Goal: Find specific page/section: Find specific page/section

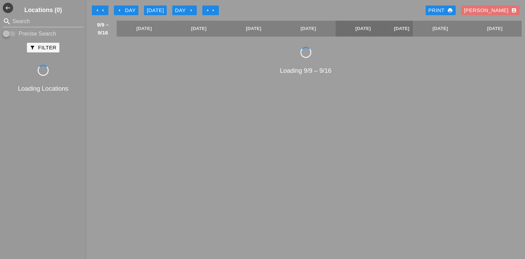
click at [214, 8] on icon "arrow_right" at bounding box center [214, 11] width 6 height 6
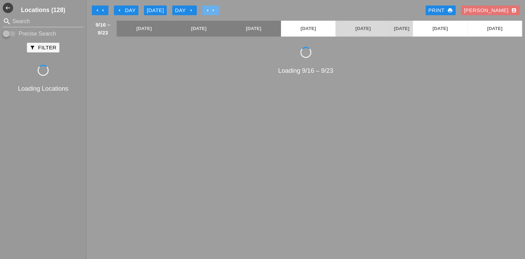
click at [214, 8] on icon "arrow_right" at bounding box center [214, 11] width 6 height 6
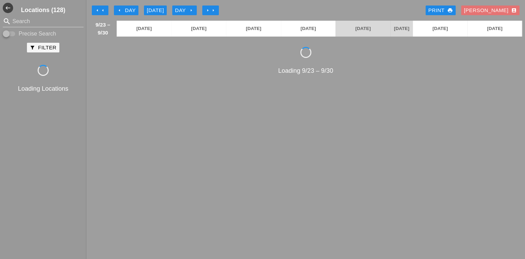
click at [102, 8] on icon "arrow_left" at bounding box center [103, 11] width 6 height 6
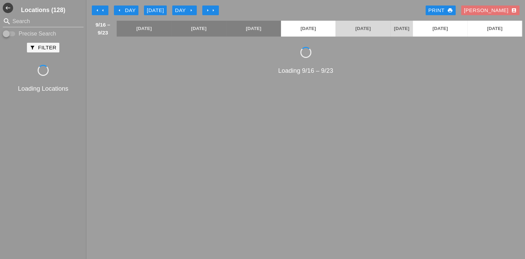
click at [194, 10] on icon "arrow_right" at bounding box center [192, 11] width 6 height 6
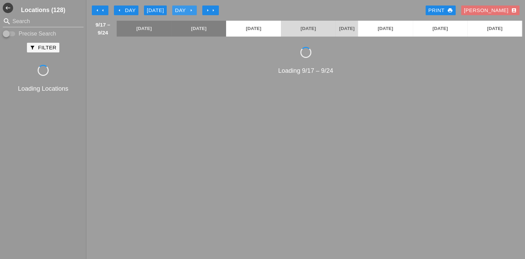
click at [194, 10] on icon "arrow_right" at bounding box center [192, 11] width 6 height 6
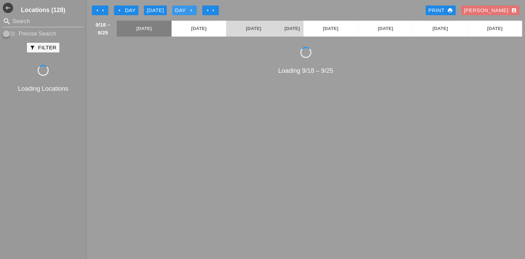
click at [194, 10] on icon "arrow_right" at bounding box center [192, 11] width 6 height 6
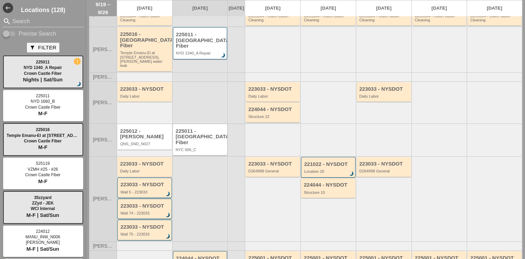
scroll to position [100, 0]
